Goal: Information Seeking & Learning: Check status

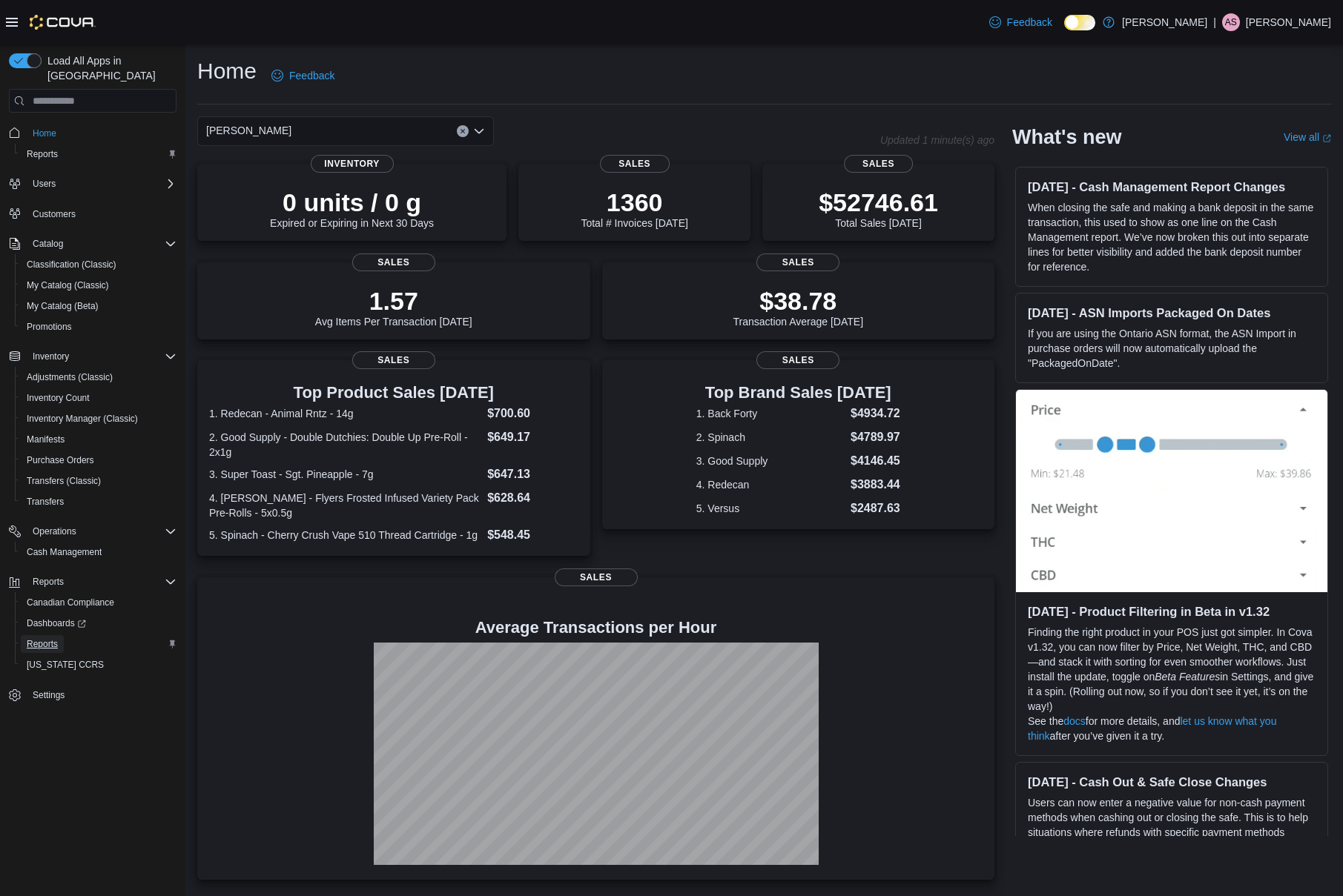
click at [50, 638] on span "Reports" at bounding box center [43, 644] width 31 height 12
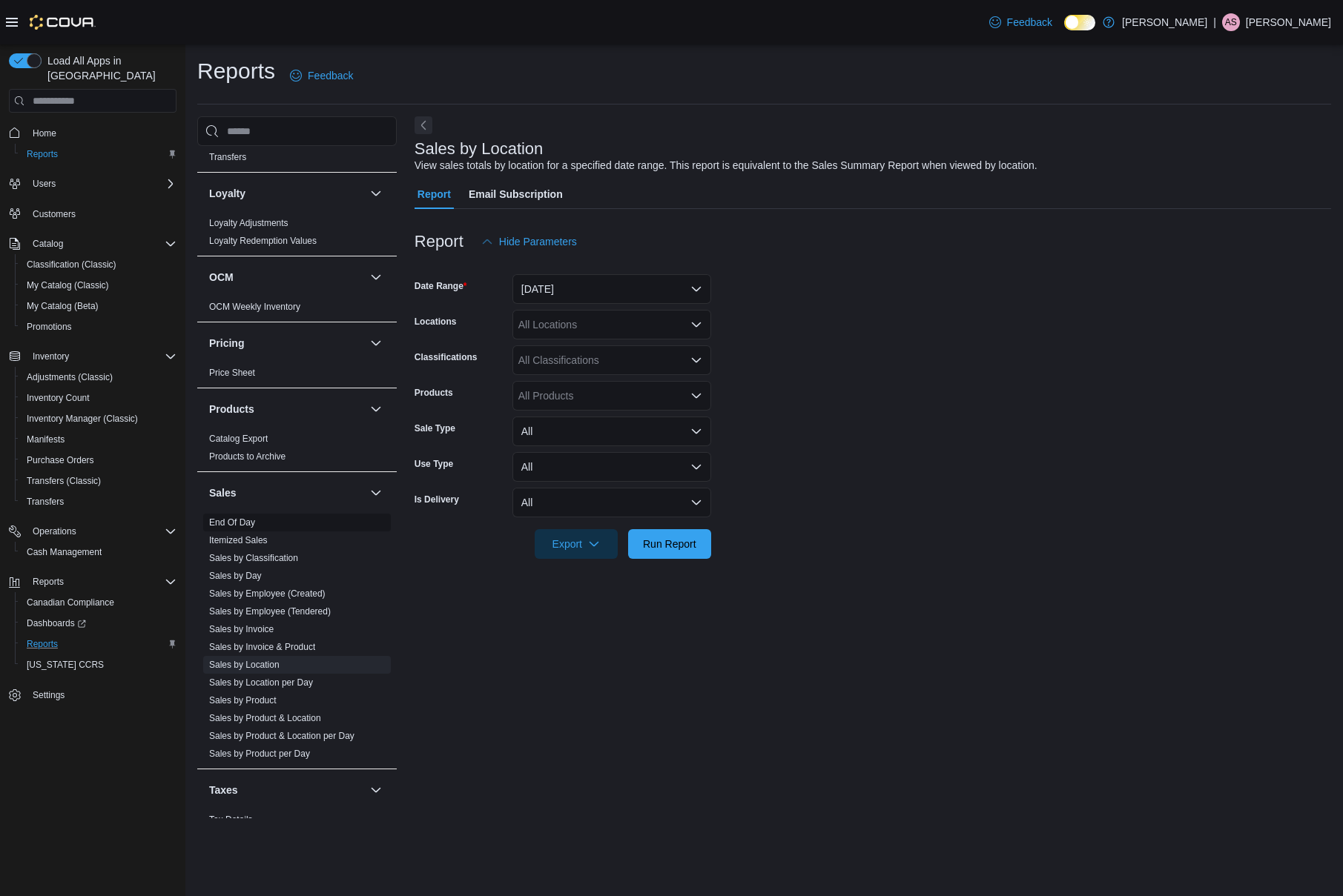
scroll to position [704, 0]
drag, startPoint x: 246, startPoint y: 527, endPoint x: 266, endPoint y: 551, distance: 31.2
click at [245, 527] on link "End Of Day" at bounding box center [232, 525] width 46 height 10
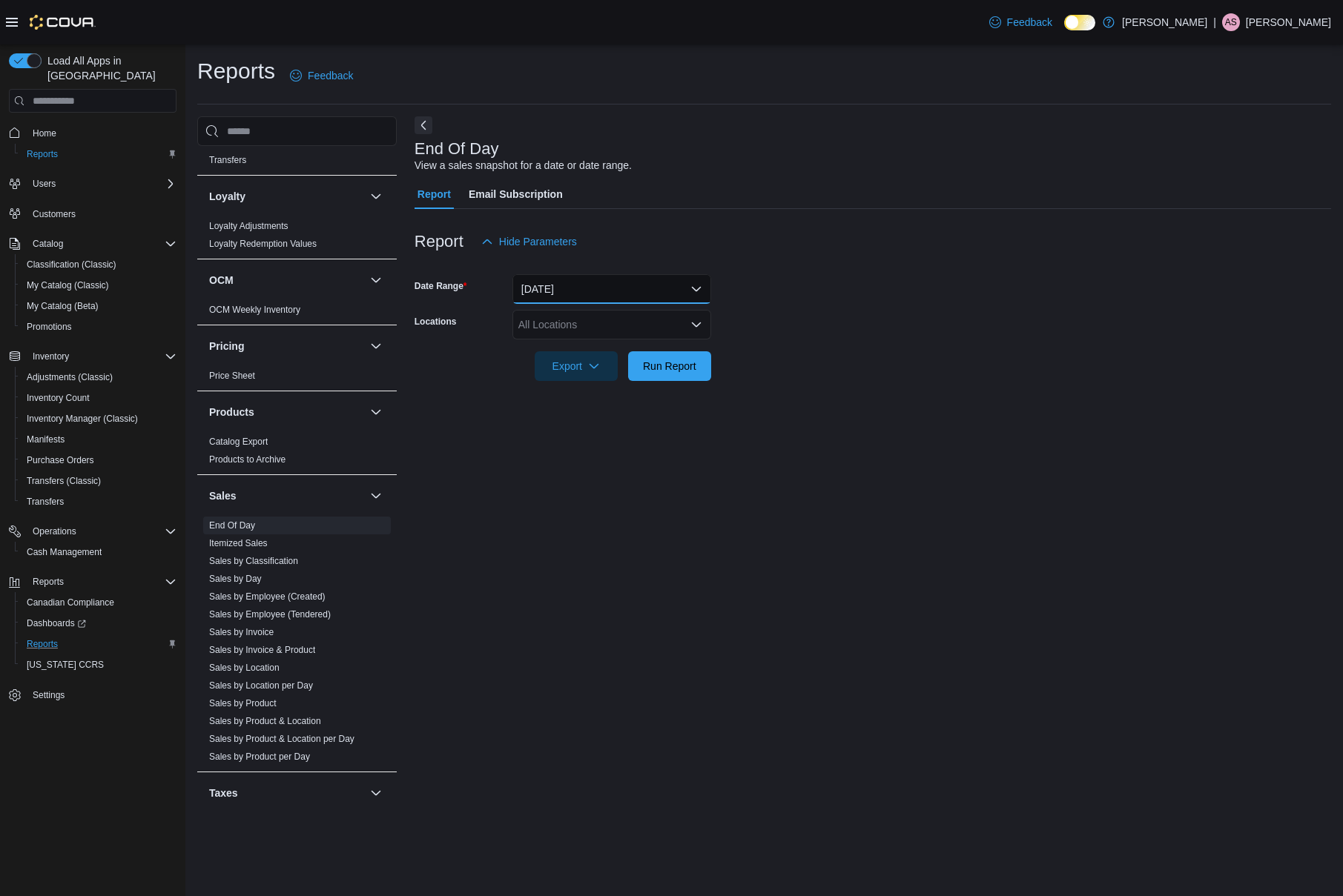
click at [584, 291] on button "Today" at bounding box center [611, 289] width 199 height 30
click at [617, 265] on div at bounding box center [873, 265] width 916 height 18
click at [593, 322] on div "All Locations" at bounding box center [611, 325] width 199 height 30
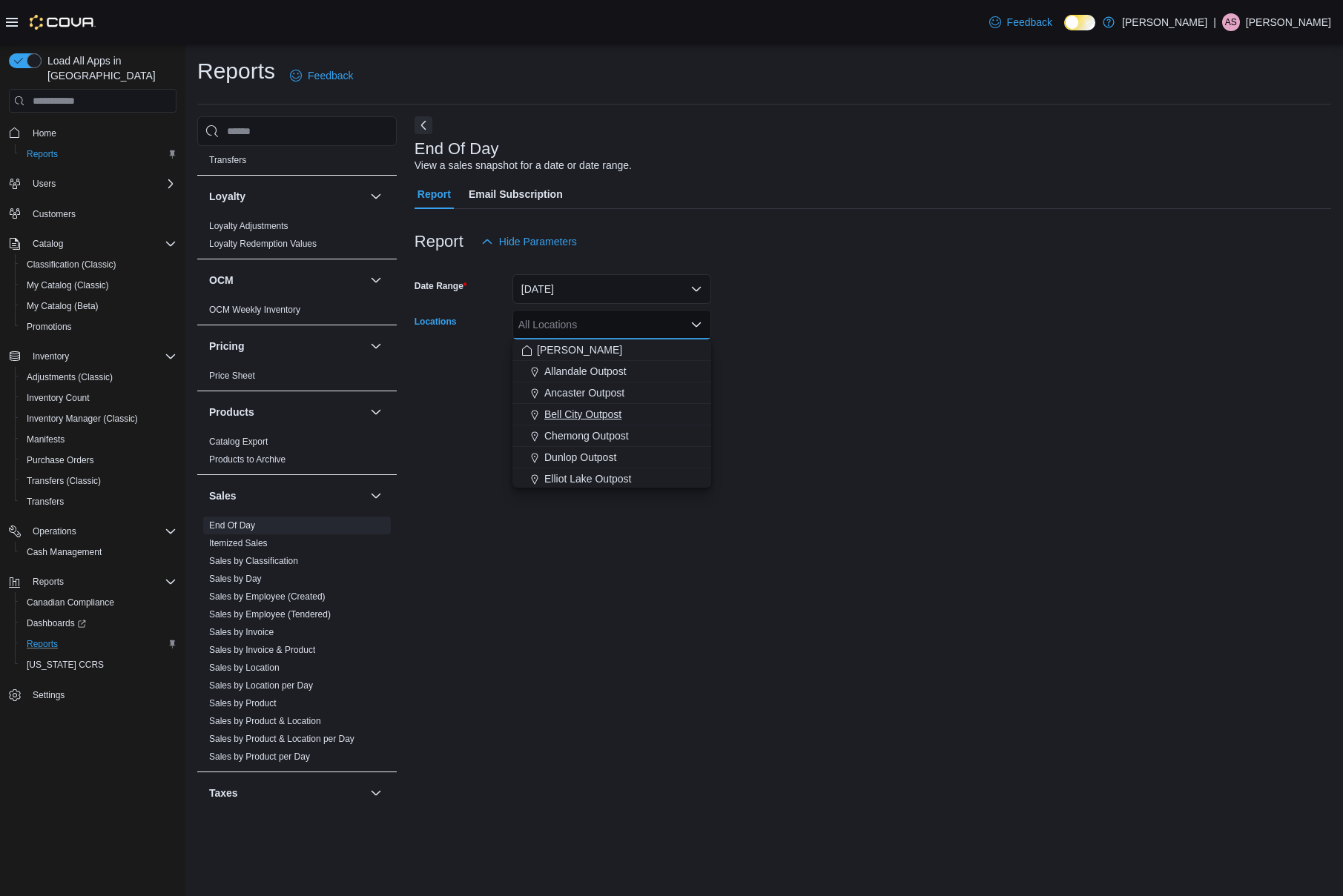
click at [587, 415] on span "Bell City Outpost" at bounding box center [582, 415] width 77 height 15
drag, startPoint x: 841, startPoint y: 437, endPoint x: 822, endPoint y: 434, distance: 19.2
click at [839, 437] on div "End Of Day View a sales snapshot for a date or date range. Report Email Subscri…" at bounding box center [873, 467] width 916 height 702
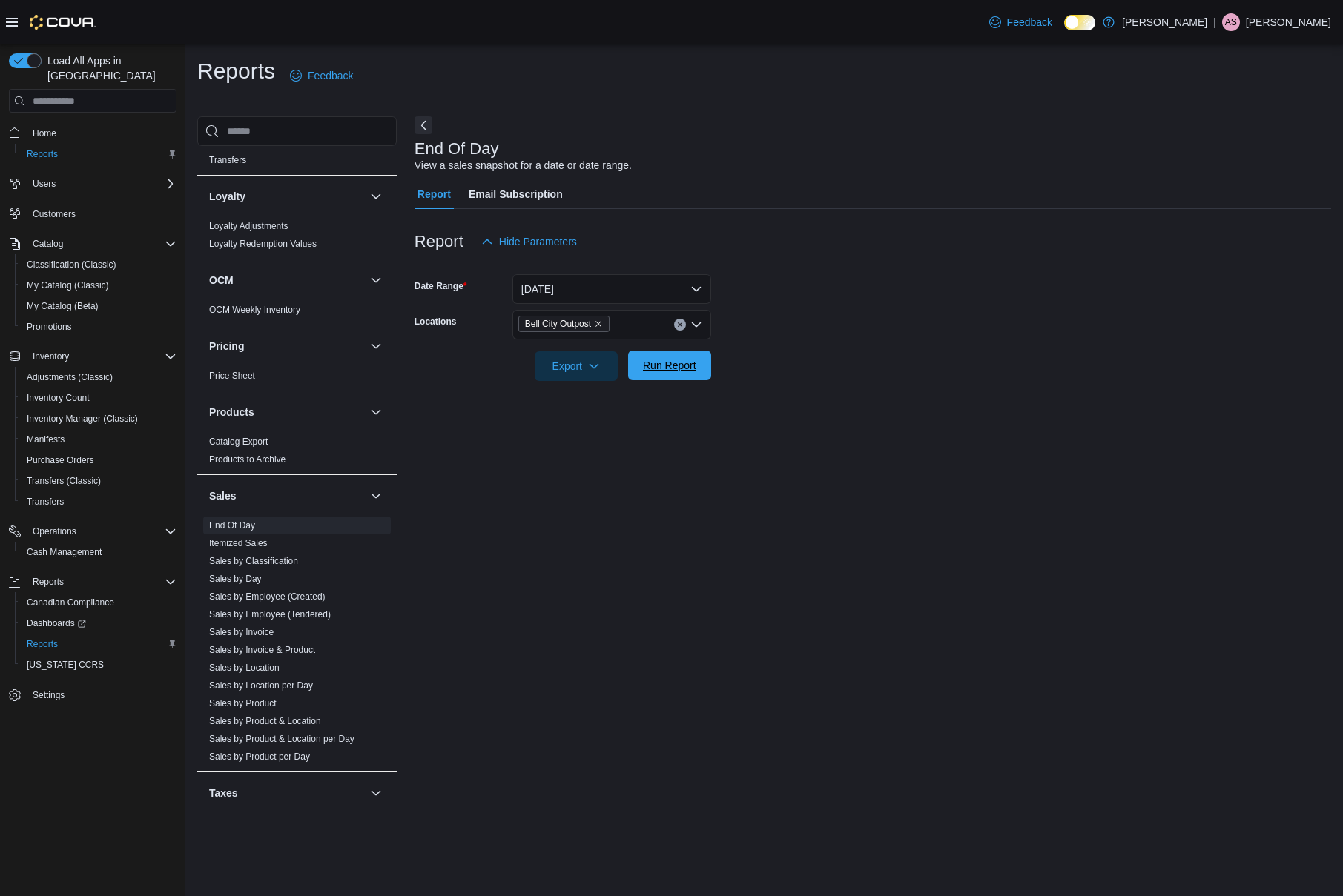
click at [662, 373] on span "Run Report" at bounding box center [669, 365] width 53 height 15
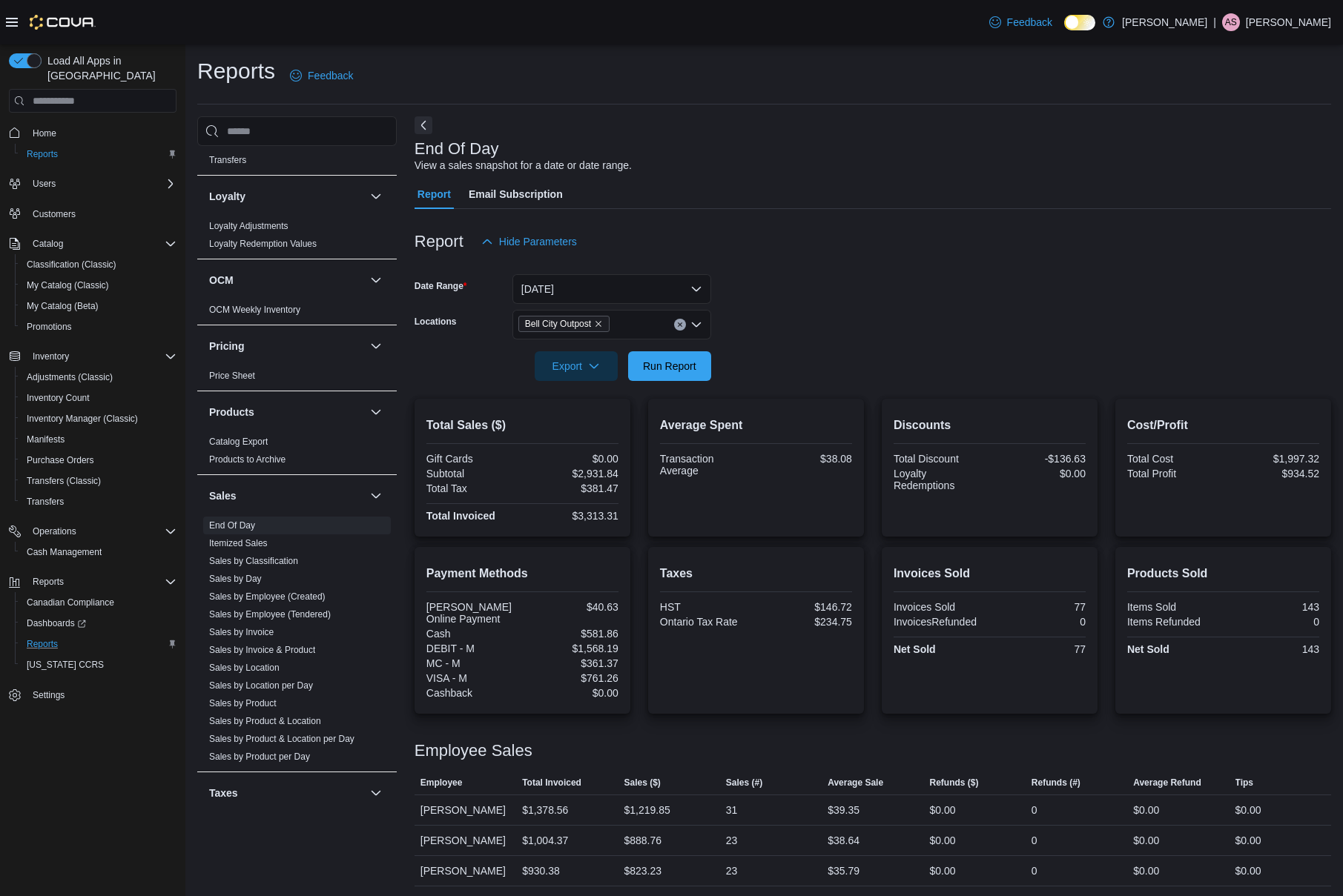
scroll to position [2, 0]
drag, startPoint x: 604, startPoint y: 634, endPoint x: 593, endPoint y: 637, distance: 11.4
click at [593, 637] on div "Budler Online Payment $40.63 Cash $581.86 DEBIT - M $1,568.19 MC - M $361.37 VI…" at bounding box center [522, 649] width 192 height 101
click at [599, 634] on div "$581.86" at bounding box center [571, 631] width 93 height 12
drag, startPoint x: 603, startPoint y: 631, endPoint x: 587, endPoint y: 632, distance: 16.0
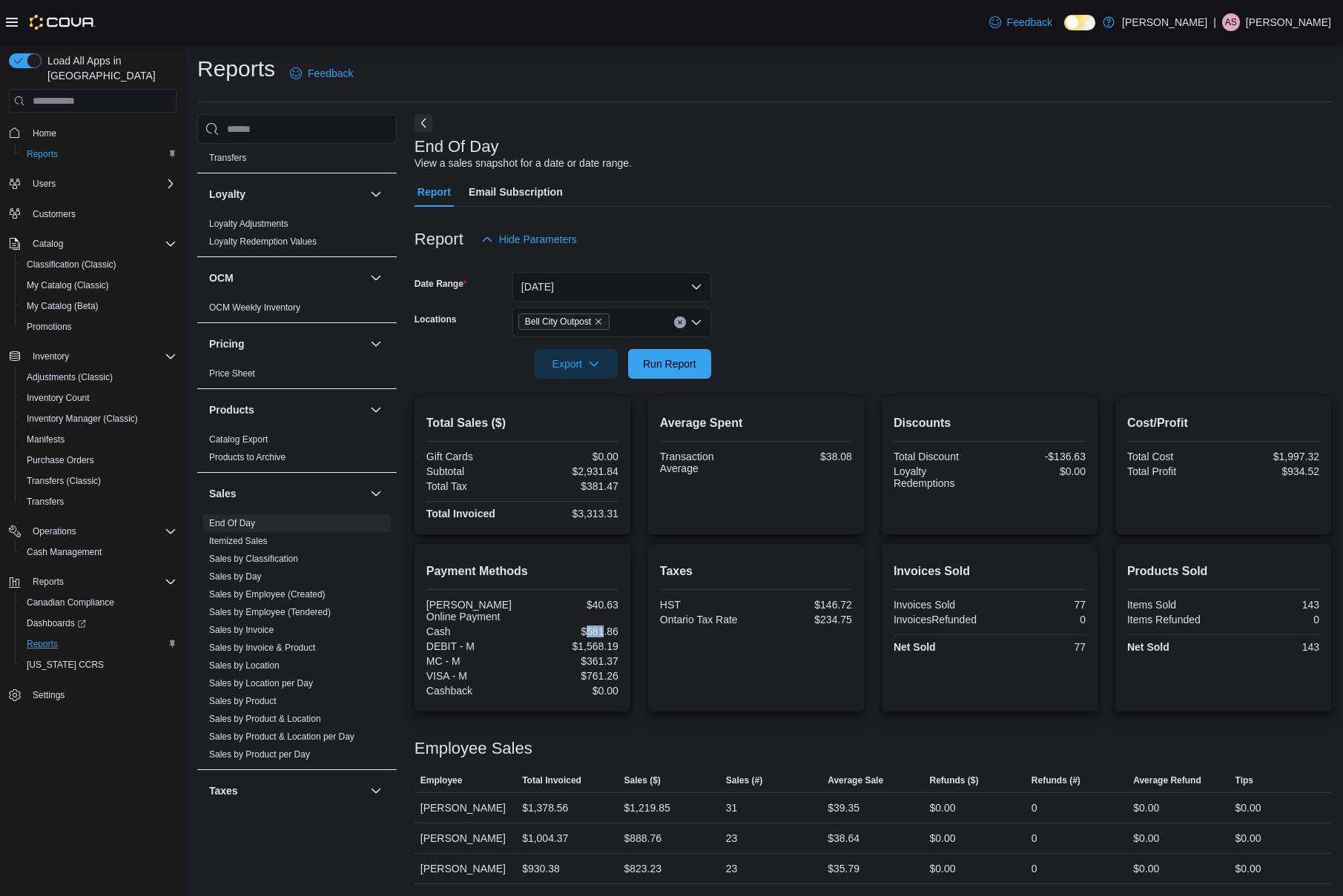
click at [587, 632] on div "$581.86" at bounding box center [571, 631] width 93 height 12
drag, startPoint x: 619, startPoint y: 632, endPoint x: 586, endPoint y: 632, distance: 33.0
click at [584, 632] on div "Payment Methods Budler Online Payment $40.63 Cash $581.86 DEBIT - M $1,568.19 M…" at bounding box center [522, 628] width 216 height 167
click at [656, 729] on div at bounding box center [873, 731] width 916 height 18
drag, startPoint x: 623, startPoint y: 633, endPoint x: 586, endPoint y: 634, distance: 37.0
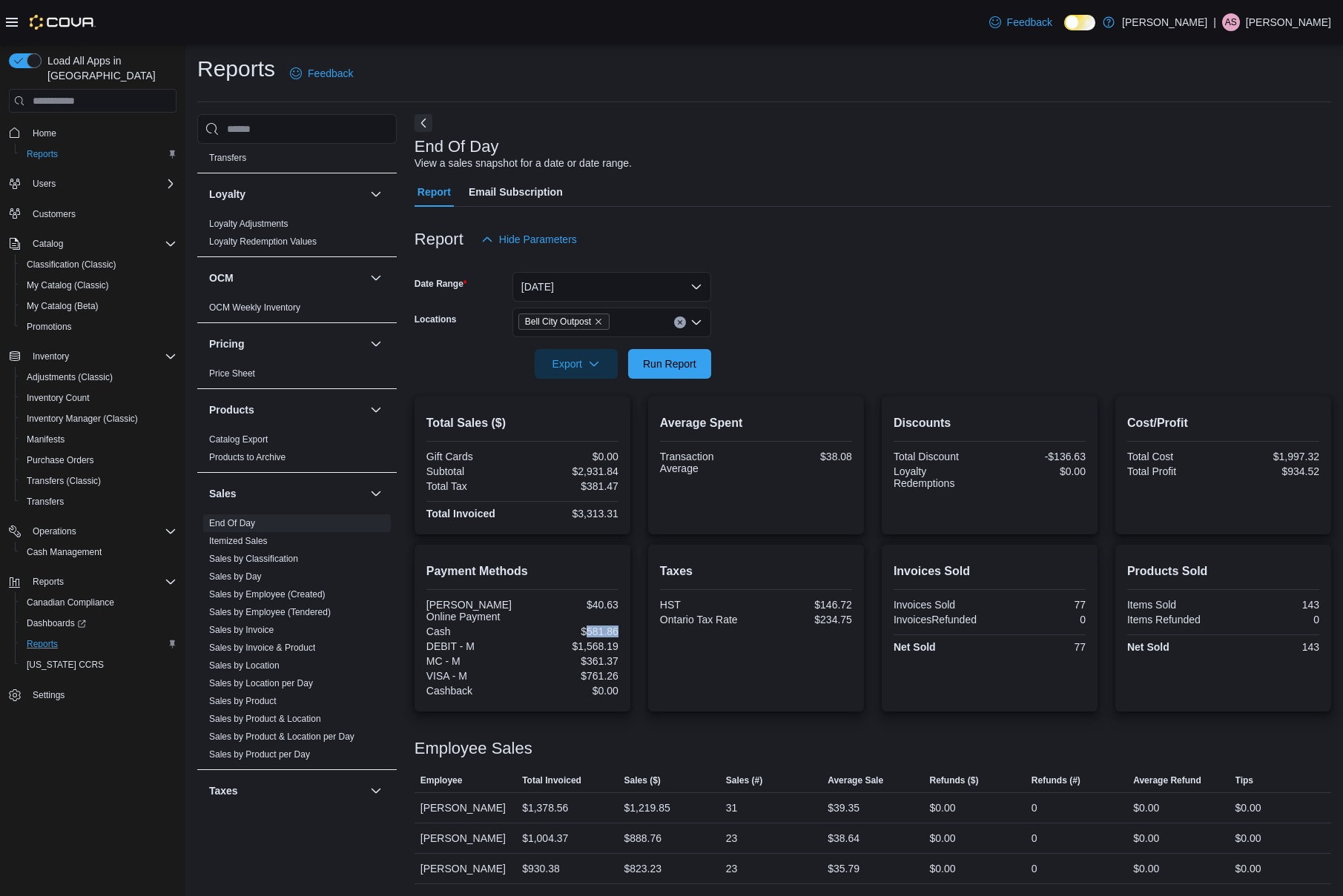
click at [585, 634] on div "Payment Methods Budler Online Payment $40.63 Cash $581.86 DEBIT - M $1,568.19 M…" at bounding box center [522, 628] width 216 height 167
click at [586, 632] on div "$581.86" at bounding box center [571, 631] width 93 height 12
drag, startPoint x: 586, startPoint y: 631, endPoint x: 619, endPoint y: 635, distance: 33.2
click at [619, 635] on div "Payment Methods Budler Online Payment $40.63 Cash $581.86 DEBIT - M $1,568.19 M…" at bounding box center [522, 628] width 216 height 167
drag, startPoint x: 591, startPoint y: 605, endPoint x: 602, endPoint y: 608, distance: 11.4
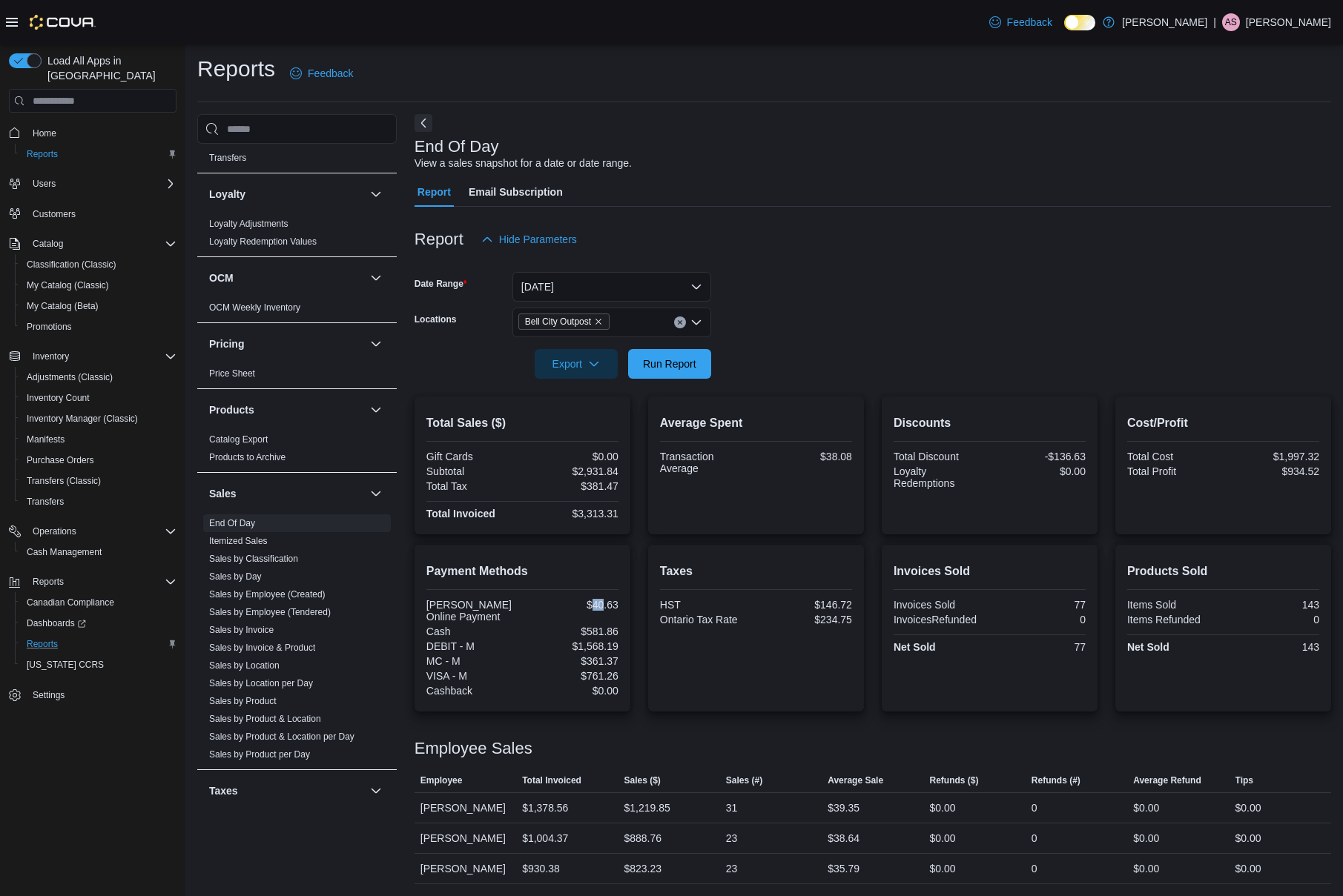
click at [602, 608] on div "$40.63" at bounding box center [571, 605] width 93 height 12
click at [606, 608] on div "$40.63" at bounding box center [571, 605] width 93 height 12
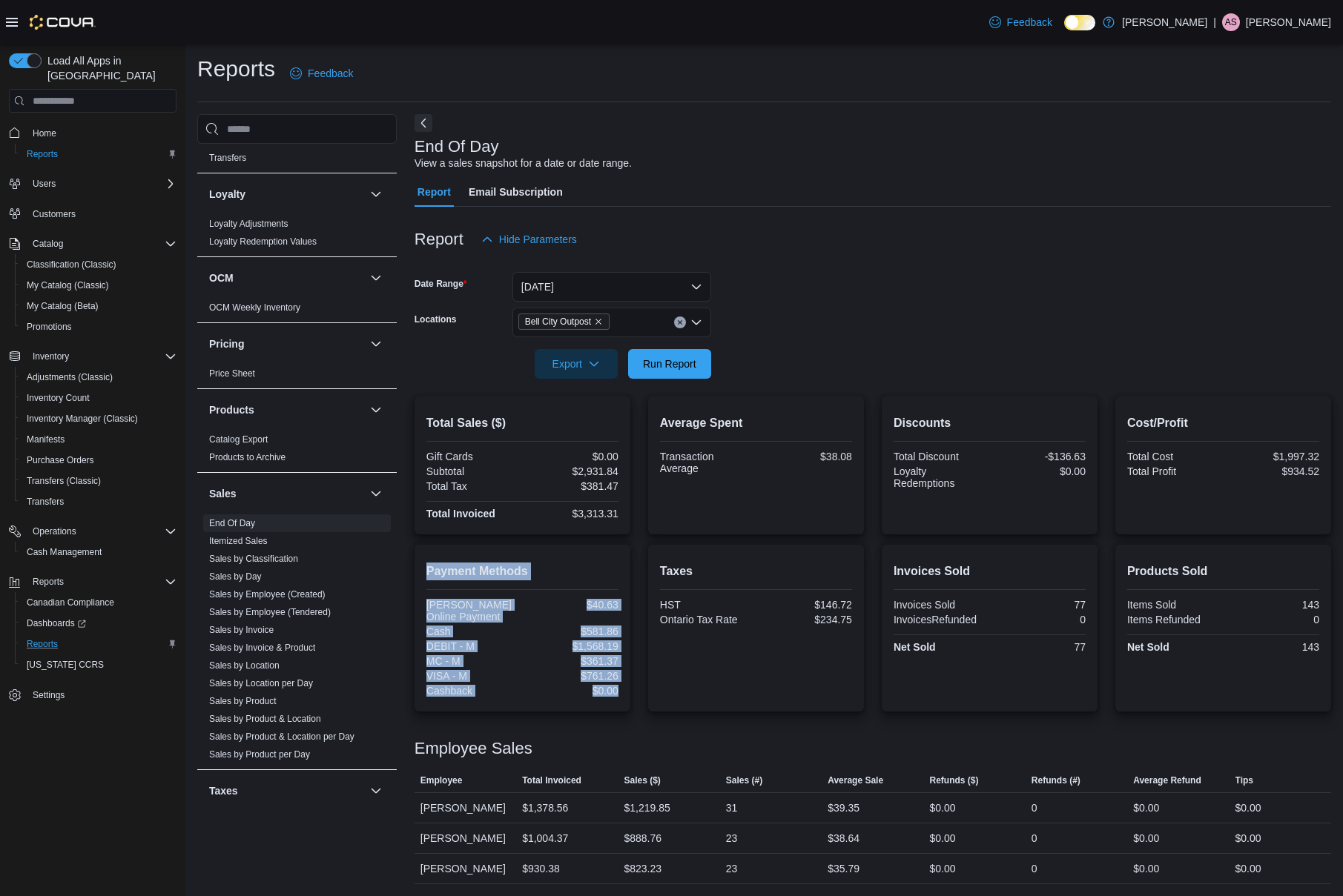
drag, startPoint x: 622, startPoint y: 698, endPoint x: 555, endPoint y: 592, distance: 125.4
click at [546, 584] on div "Payment Methods Budler Online Payment $40.63 Cash $581.86 DEBIT - M $1,568.19 M…" at bounding box center [522, 628] width 216 height 167
click at [597, 630] on div "$581.86" at bounding box center [571, 631] width 93 height 12
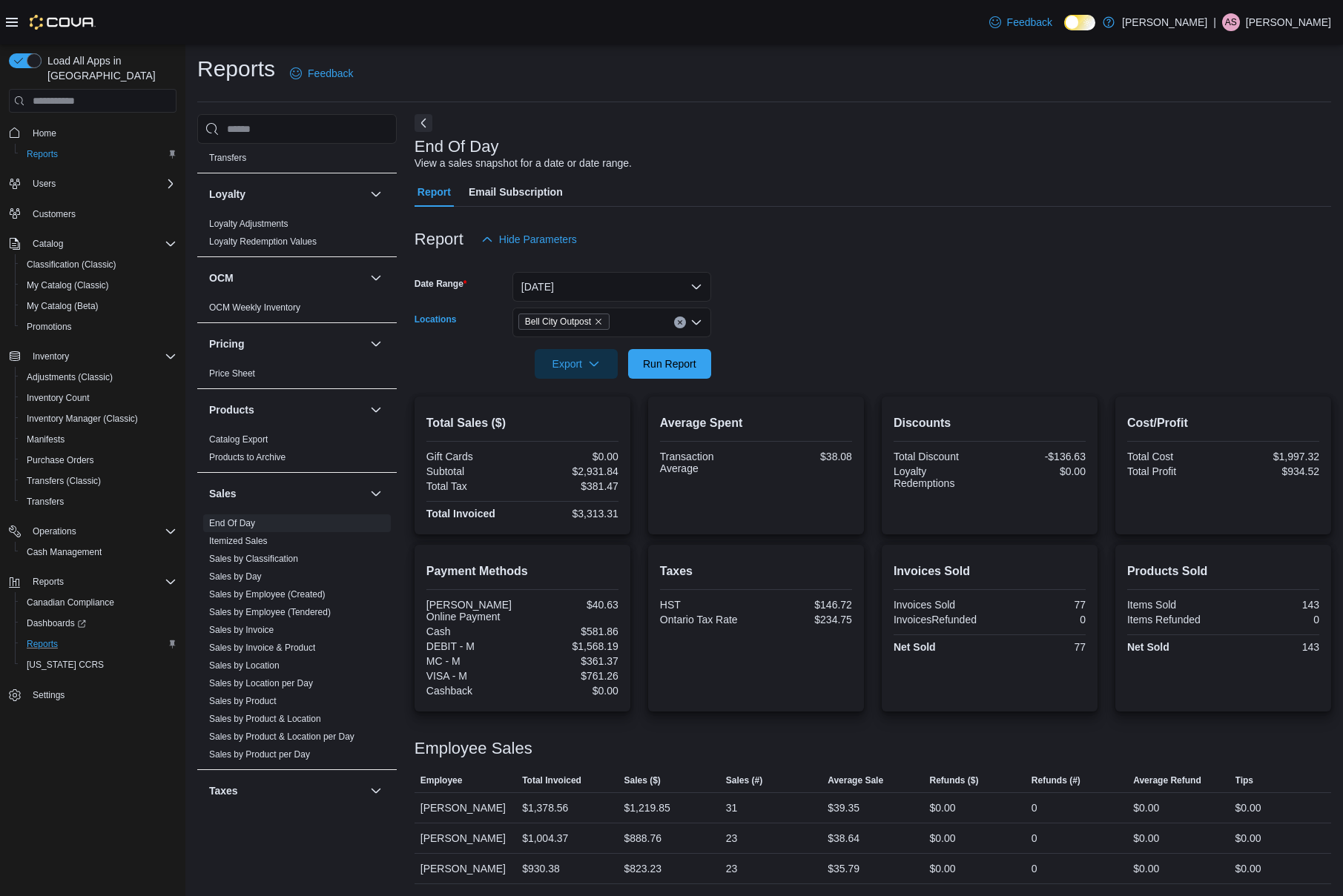
click at [680, 324] on icon "Clear input" at bounding box center [679, 323] width 4 height 4
click at [811, 341] on div at bounding box center [873, 343] width 916 height 12
drag, startPoint x: 645, startPoint y: 163, endPoint x: 415, endPoint y: 145, distance: 230.7
click at [415, 145] on div "End Of Day View a sales snapshot for a date or date range." at bounding box center [869, 155] width 909 height 34
click at [528, 154] on div "End Of Day View a sales snapshot for a date or date range." at bounding box center [869, 155] width 909 height 34
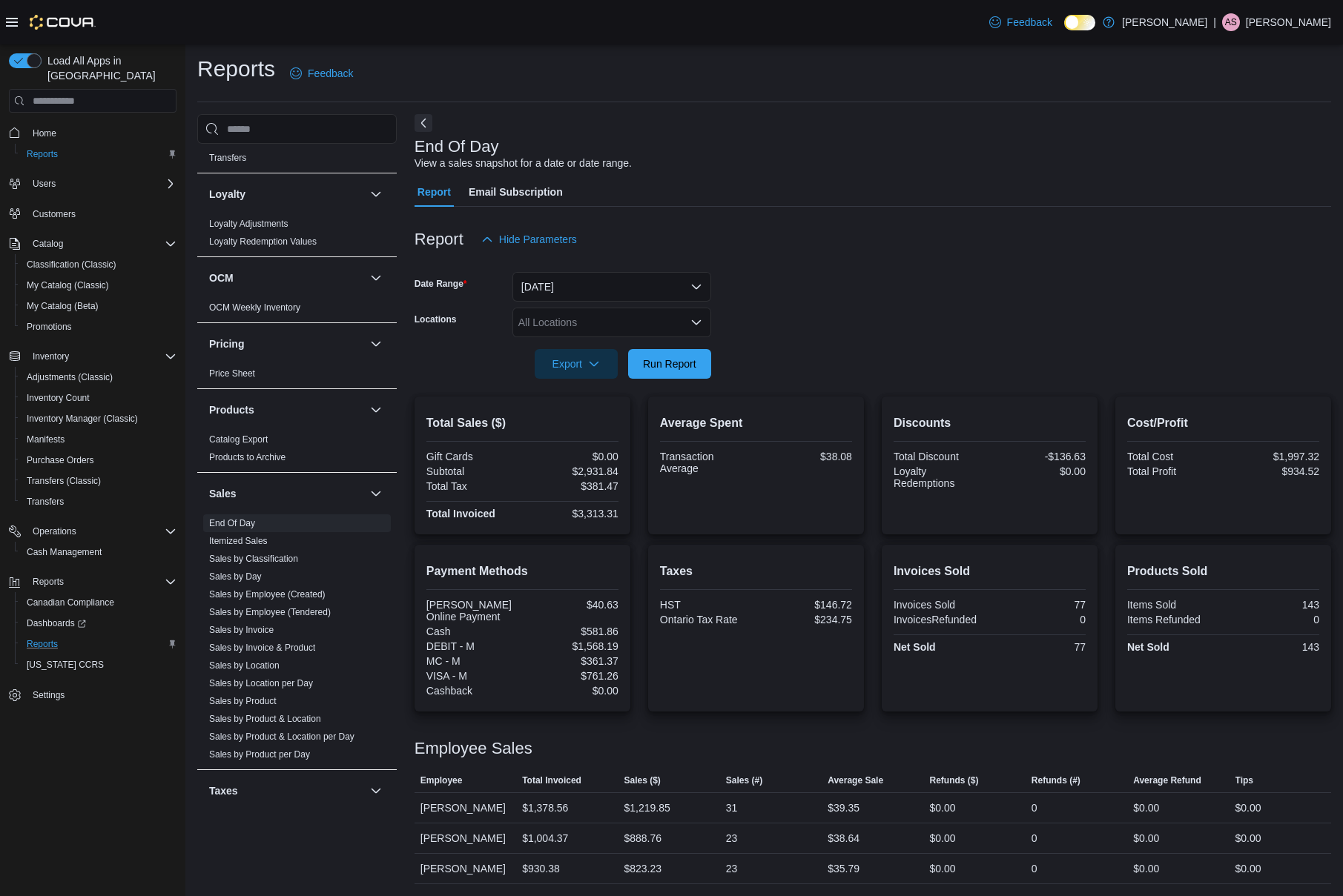
drag, startPoint x: 638, startPoint y: 161, endPoint x: 422, endPoint y: 154, distance: 216.1
click at [407, 151] on div "Cash Management Cash Management Cash Out Details Compliance OCS Transaction Sub…" at bounding box center [764, 499] width 1134 height 770
click at [657, 164] on div "End Of Day View a sales snapshot for a date or date range." at bounding box center [869, 155] width 909 height 34
drag, startPoint x: 651, startPoint y: 164, endPoint x: 419, endPoint y: 148, distance: 232.6
click at [419, 148] on div "End Of Day View a sales snapshot for a date or date range." at bounding box center [869, 155] width 909 height 34
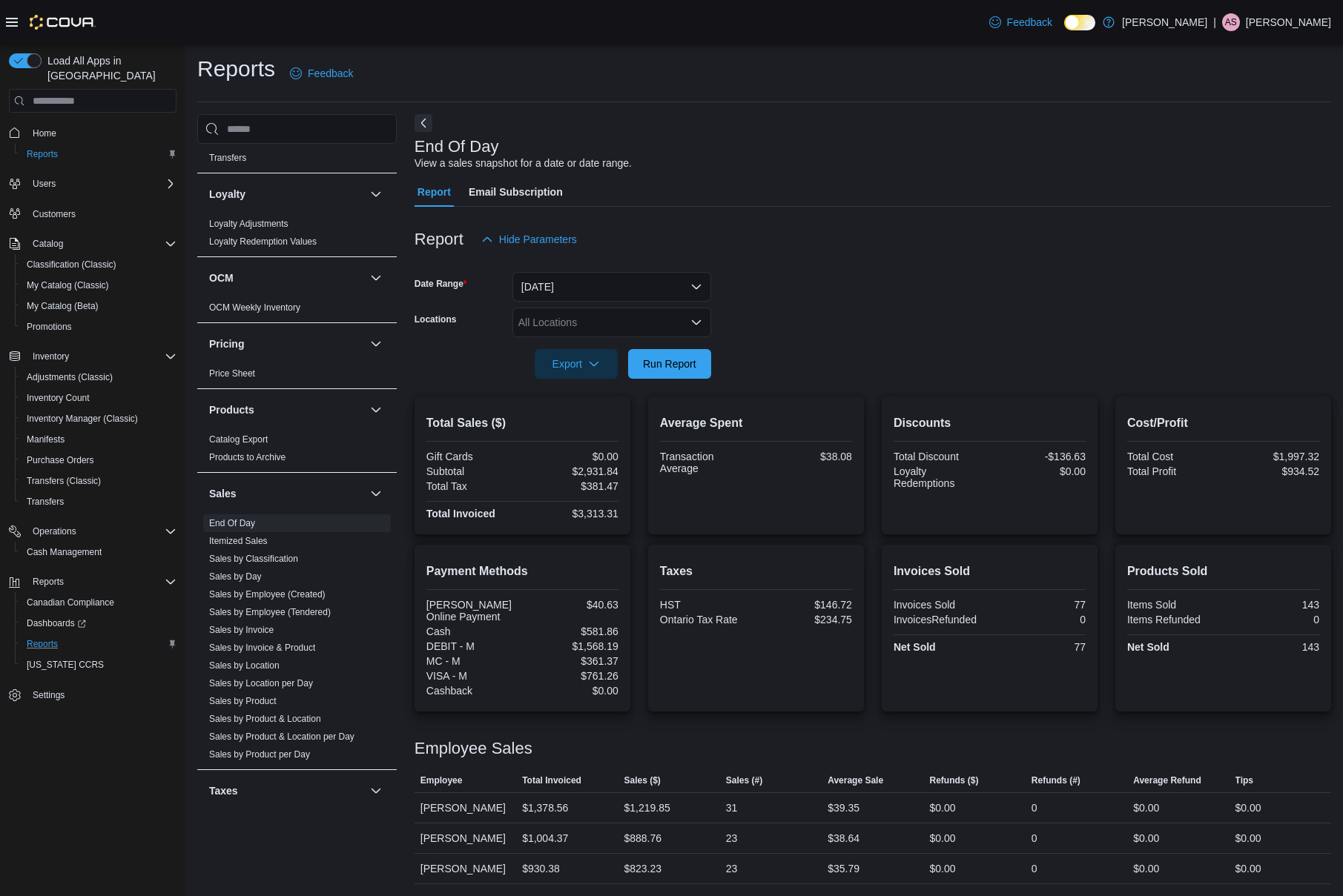
scroll to position [0, 0]
click at [653, 161] on div "End Of Day View a sales snapshot for a date or date range." at bounding box center [869, 156] width 909 height 34
drag, startPoint x: 649, startPoint y: 166, endPoint x: 419, endPoint y: 150, distance: 230.6
click at [419, 150] on div "End Of Day View a sales snapshot for a date or date range." at bounding box center [869, 156] width 909 height 34
click at [697, 173] on div "End Of Day View a sales snapshot for a date or date range. Report Email Subscri…" at bounding box center [873, 501] width 916 height 770
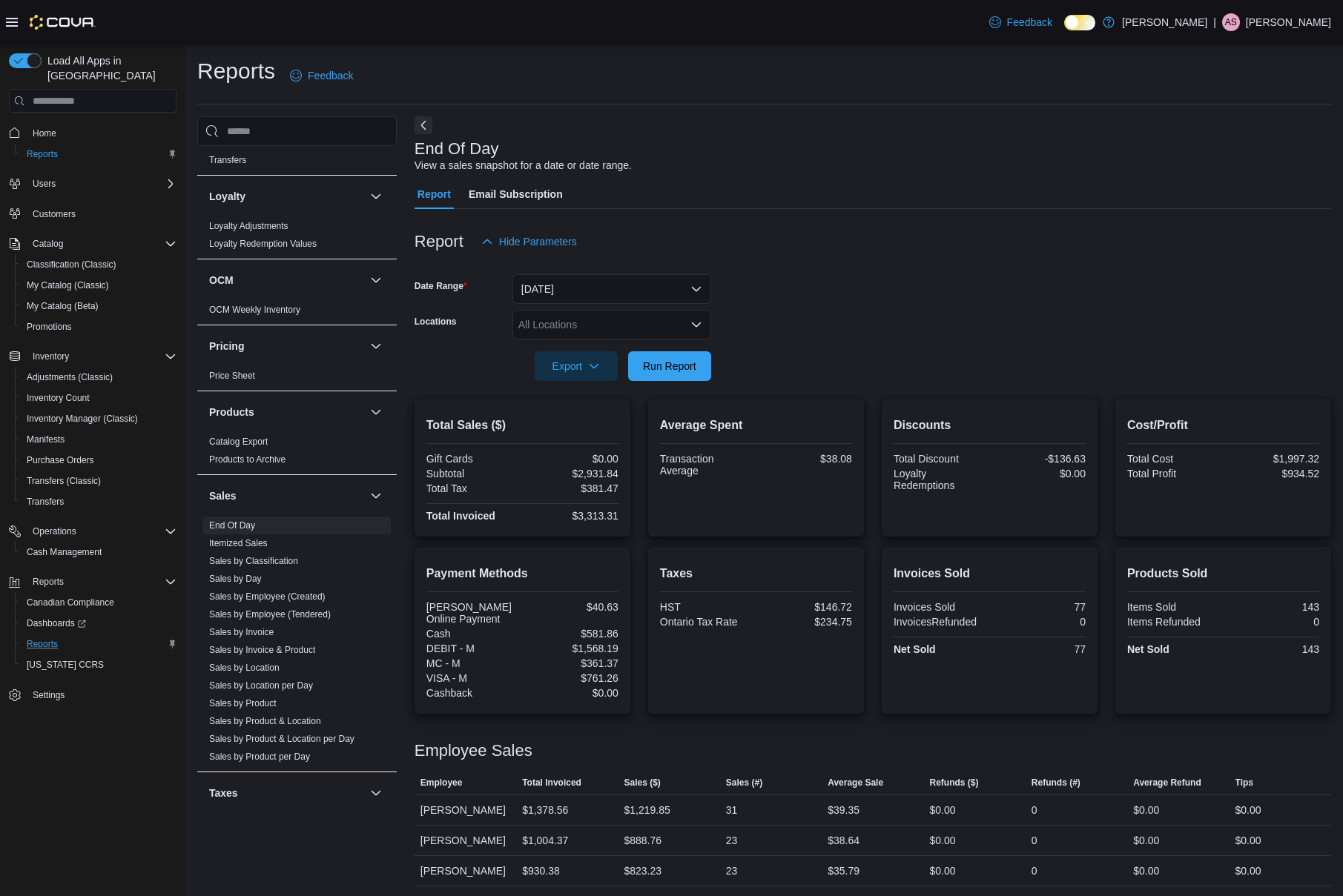
drag, startPoint x: 643, startPoint y: 170, endPoint x: 407, endPoint y: 152, distance: 236.7
click at [407, 152] on div "Cash Management Cash Management Cash Out Details Compliance OCS Transaction Sub…" at bounding box center [764, 501] width 1134 height 770
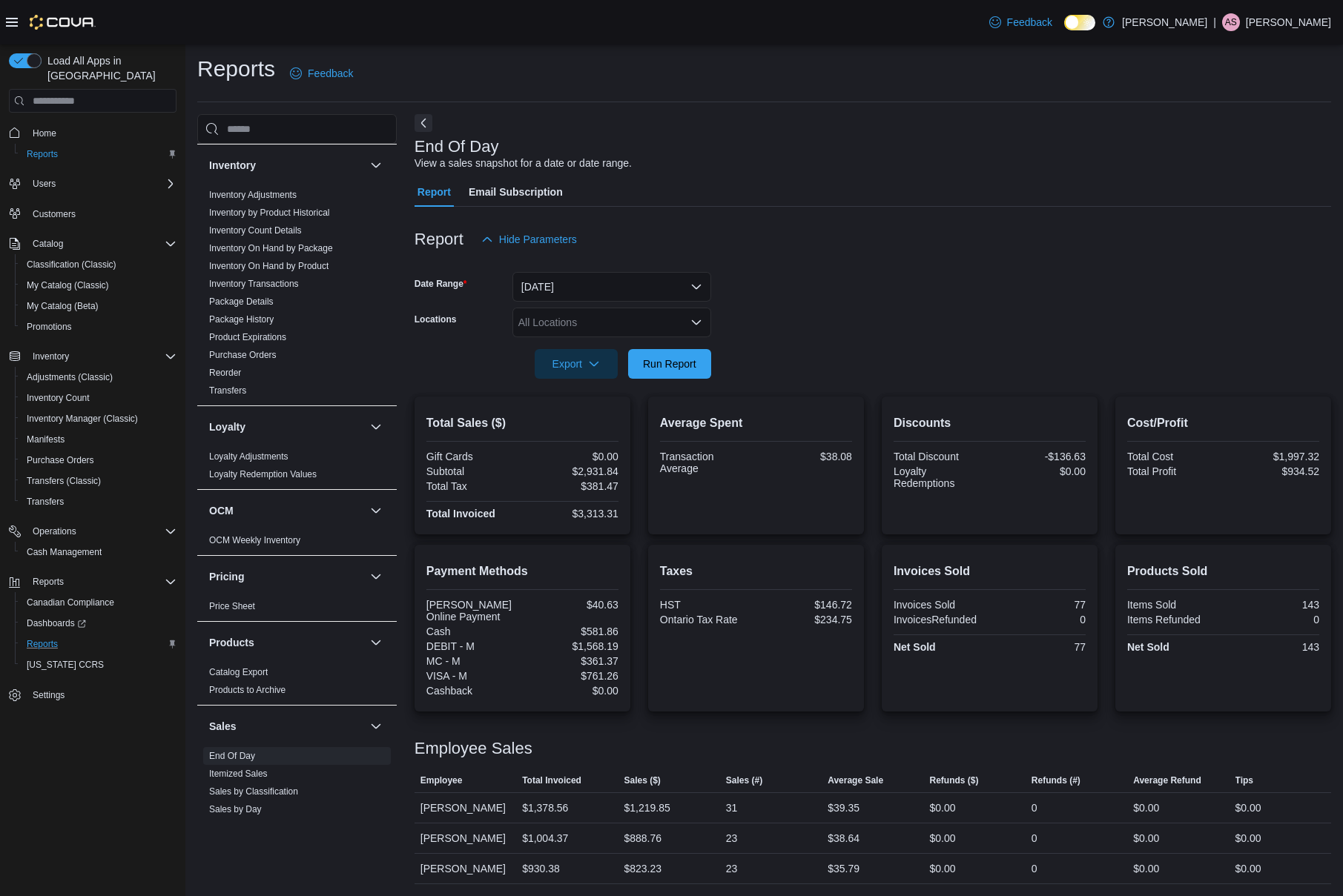
scroll to position [757, 0]
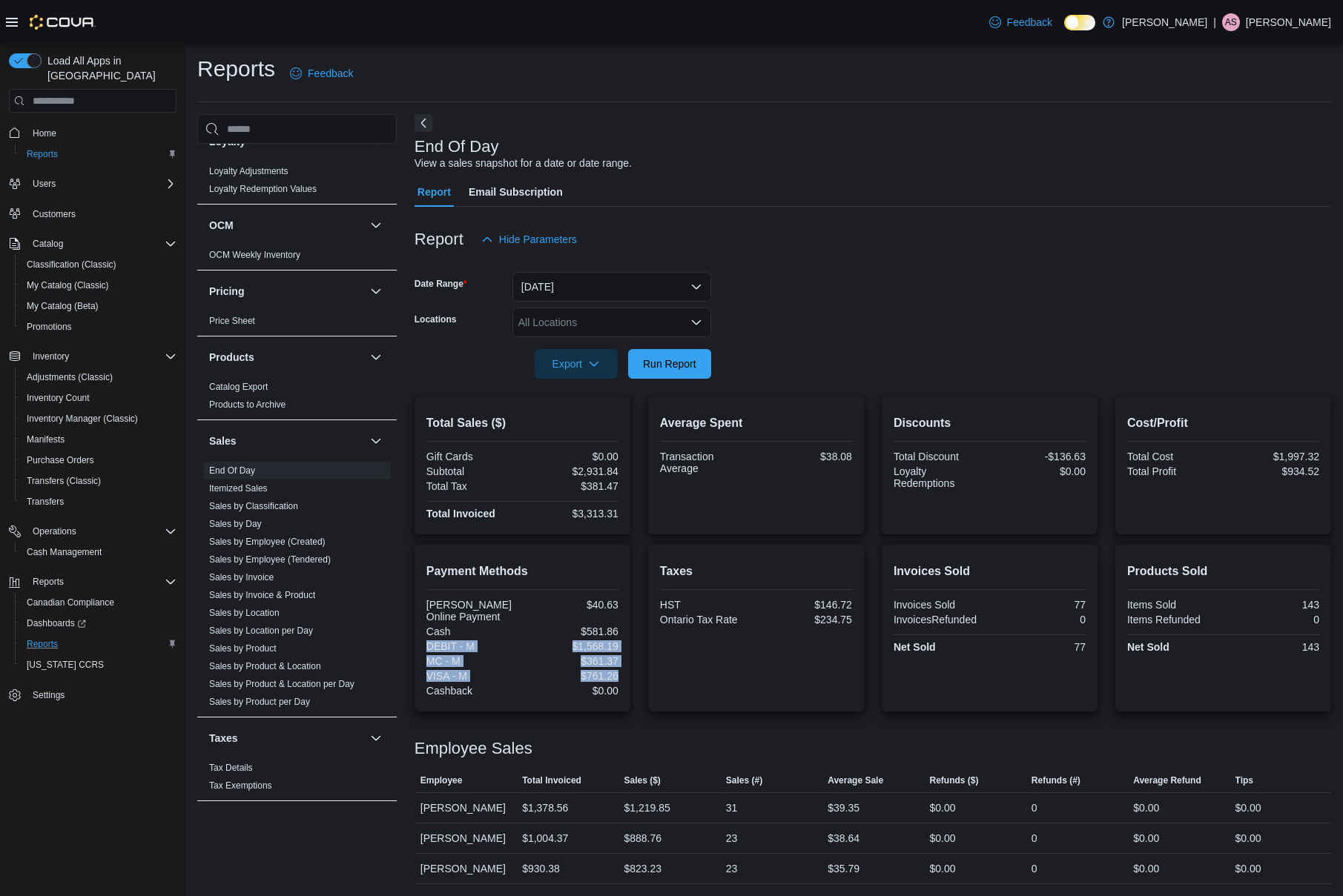
drag, startPoint x: 609, startPoint y: 678, endPoint x: 572, endPoint y: 638, distance: 54.5
click at [572, 638] on div "Payment Methods Budler Online Payment $40.63 Cash $581.86 DEBIT - M $1,568.19 M…" at bounding box center [522, 628] width 216 height 167
click at [584, 644] on div "$1,568.19" at bounding box center [571, 646] width 93 height 12
drag, startPoint x: 620, startPoint y: 678, endPoint x: 587, endPoint y: 681, distance: 33.1
click at [587, 681] on div "Payment Methods Budler Online Payment $40.63 Cash $581.86 DEBIT - M $1,568.19 M…" at bounding box center [522, 628] width 216 height 167
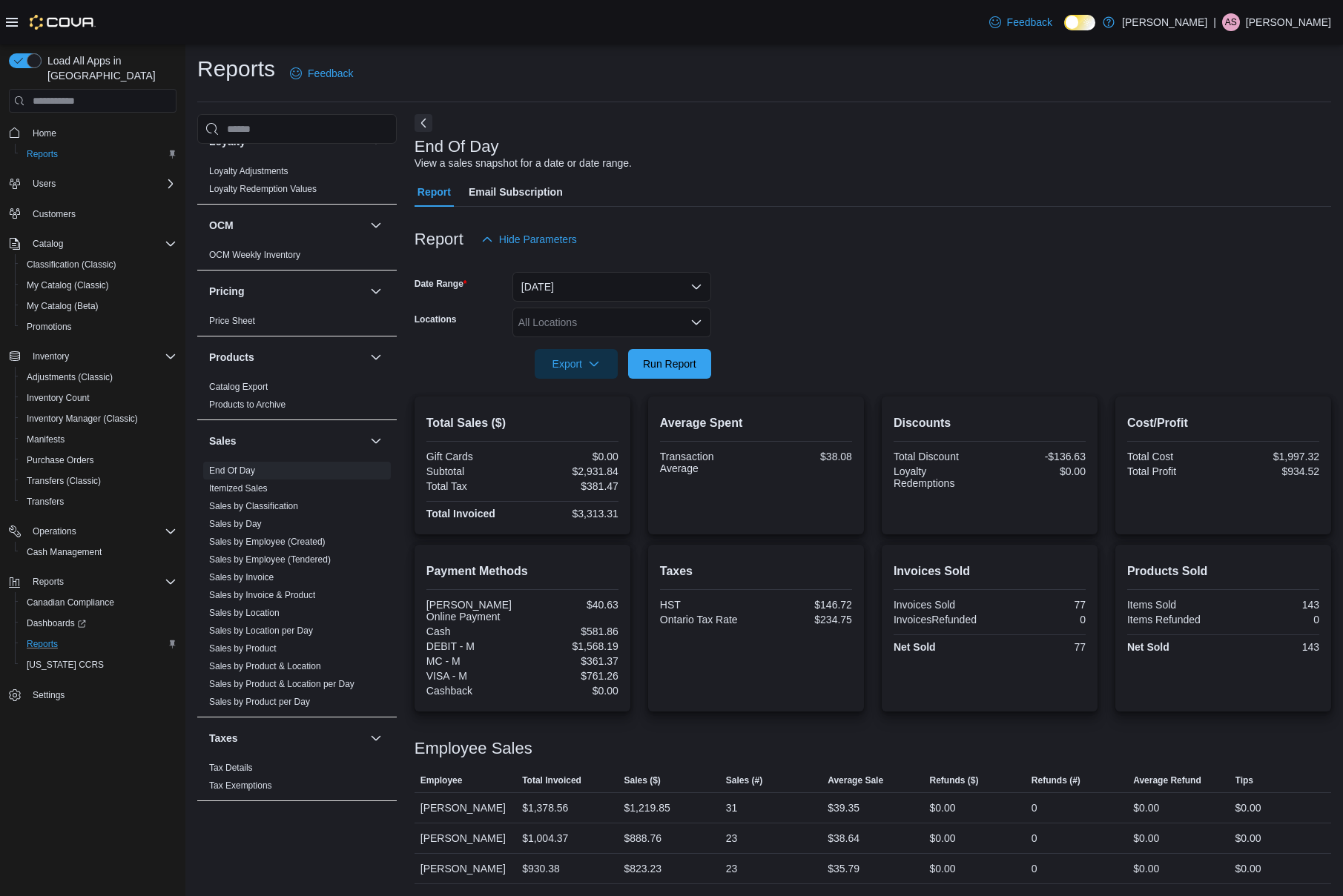
click at [614, 682] on div at bounding box center [522, 684] width 192 height 3
drag, startPoint x: 619, startPoint y: 681, endPoint x: 606, endPoint y: 682, distance: 13.0
click at [606, 682] on div "Payment Methods Budler Online Payment $40.63 Cash $581.86 DEBIT - M $1,568.19 M…" at bounding box center [522, 628] width 216 height 167
drag, startPoint x: 617, startPoint y: 679, endPoint x: 605, endPoint y: 679, distance: 12.0
click at [605, 679] on div "Payment Methods Budler Online Payment $40.63 Cash $581.86 DEBIT - M $1,568.19 M…" at bounding box center [522, 628] width 216 height 167
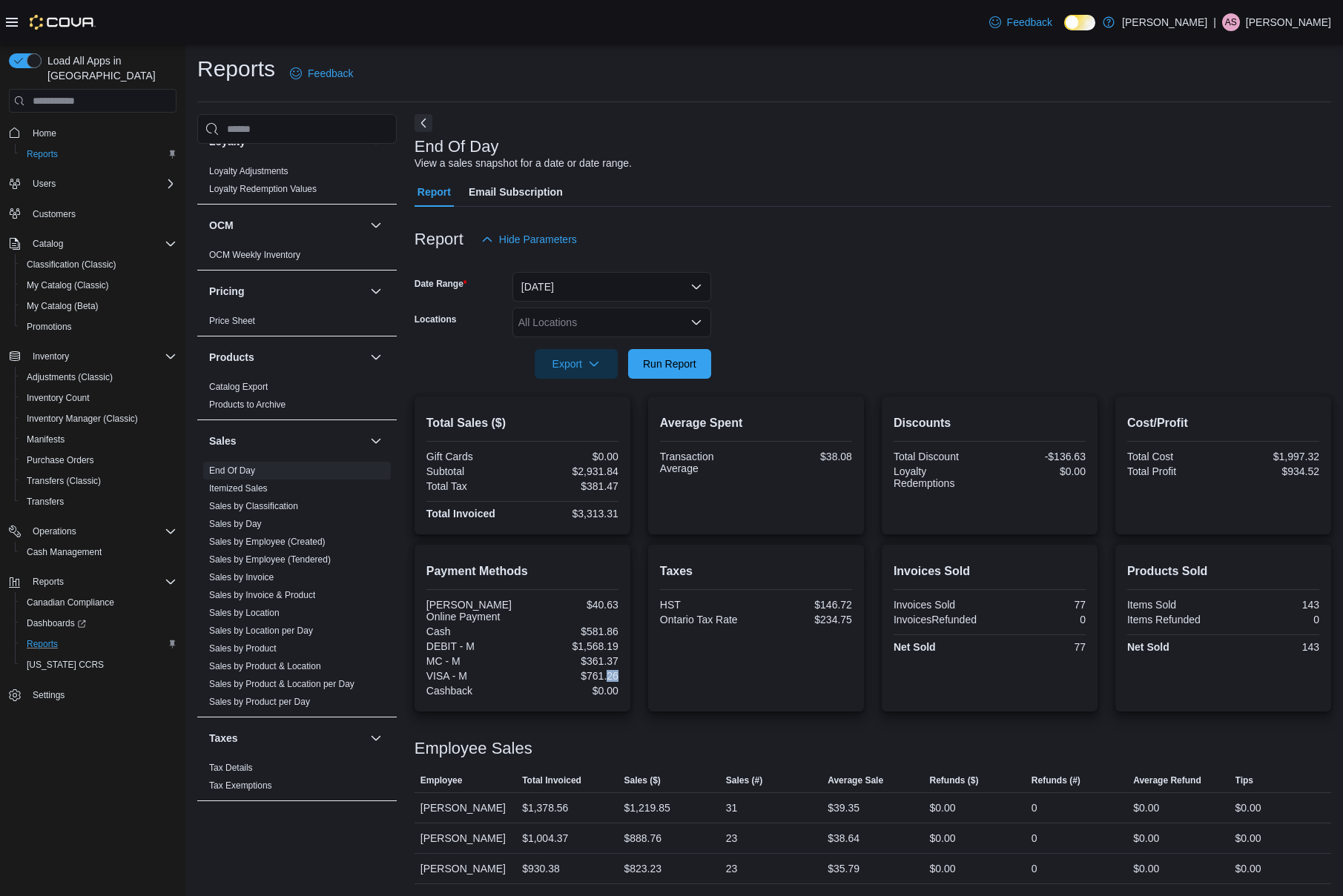
scroll to position [0, 0]
